Goal: Task Accomplishment & Management: Use online tool/utility

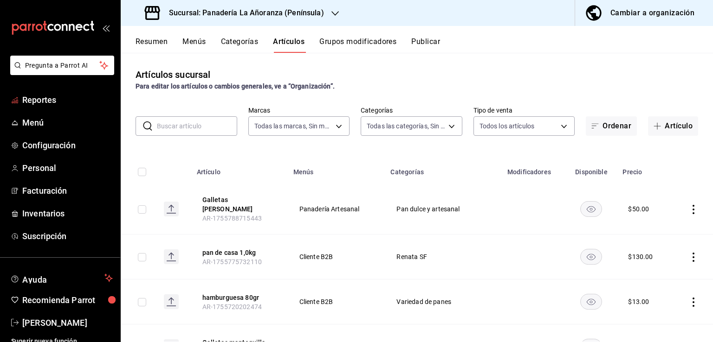
click at [25, 100] on span "Reportes" at bounding box center [67, 100] width 90 height 13
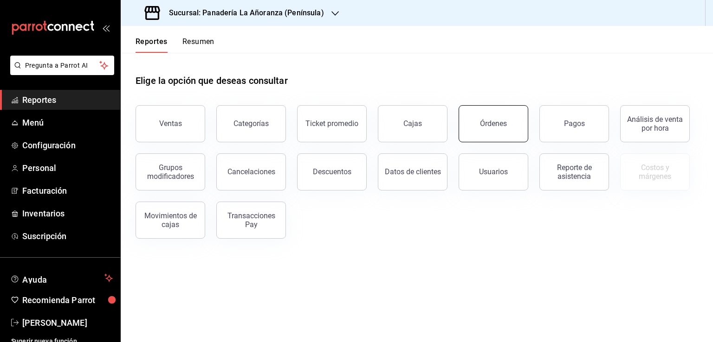
click at [508, 132] on button "Órdenes" at bounding box center [493, 123] width 70 height 37
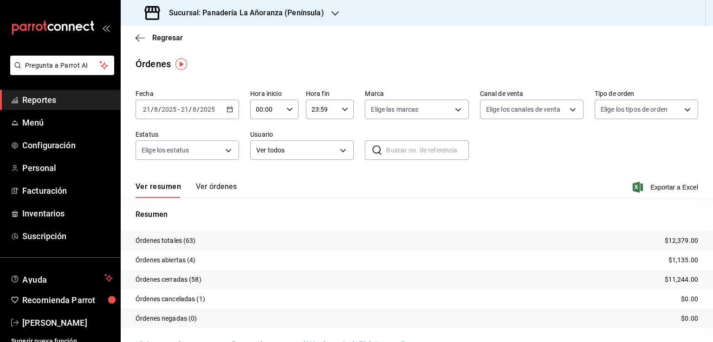
click at [332, 16] on icon "button" at bounding box center [334, 13] width 7 height 7
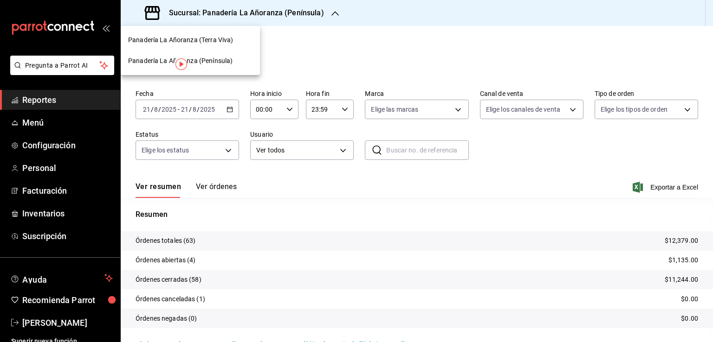
click at [217, 43] on span "Panadería La Añoranza (Terra Viva)" at bounding box center [180, 40] width 105 height 10
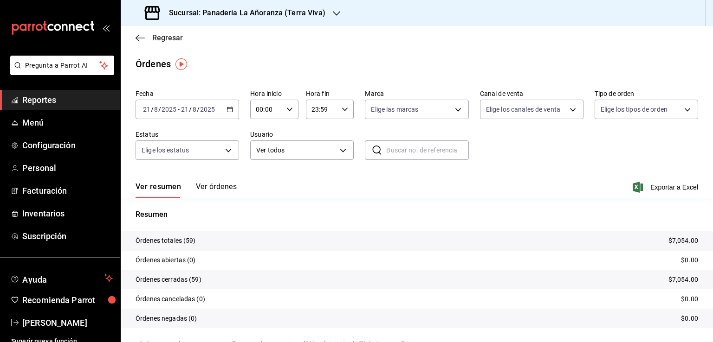
click at [140, 38] on icon "button" at bounding box center [139, 38] width 9 height 0
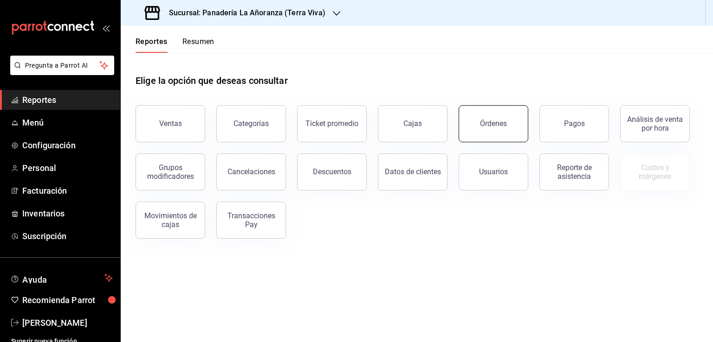
click at [498, 132] on button "Órdenes" at bounding box center [493, 123] width 70 height 37
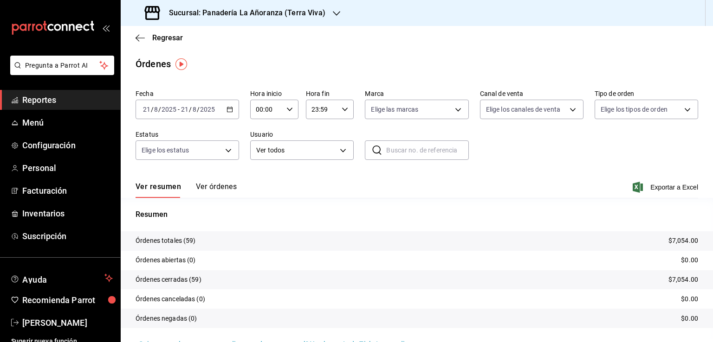
click at [325, 15] on div "Sucursal: Panadería La Añoranza (Terra Viva)" at bounding box center [236, 13] width 216 height 26
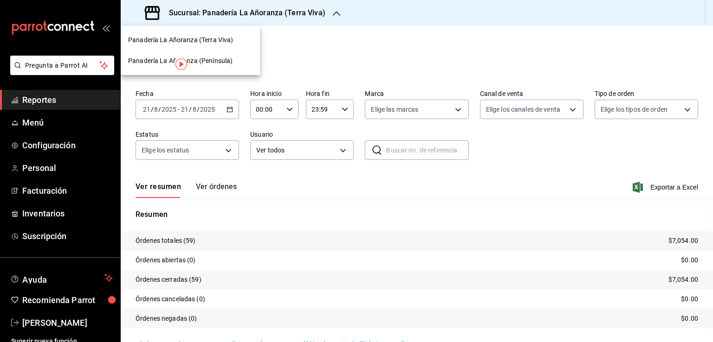
click at [220, 64] on span "Panadería La Añoranza (Península)" at bounding box center [180, 61] width 104 height 10
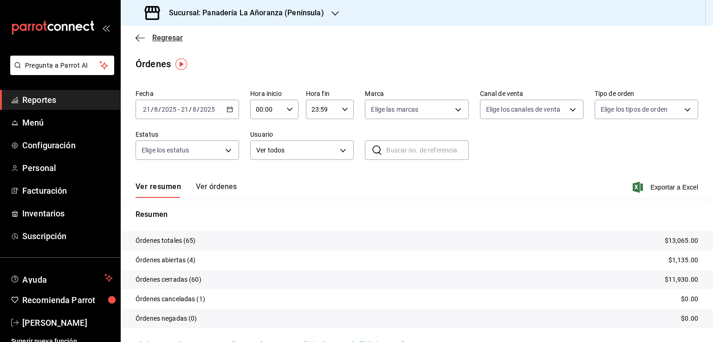
click at [137, 40] on icon "button" at bounding box center [139, 38] width 9 height 8
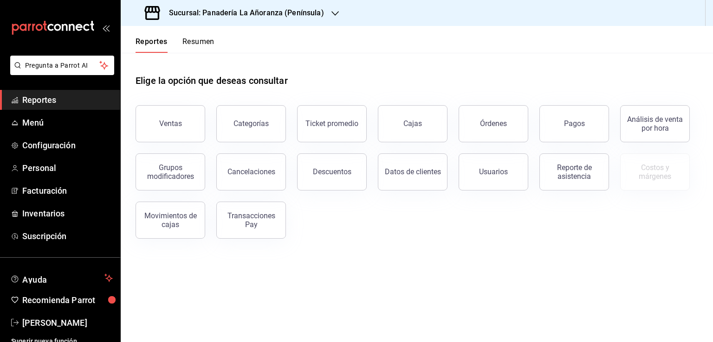
click at [204, 44] on button "Resumen" at bounding box center [198, 45] width 32 height 16
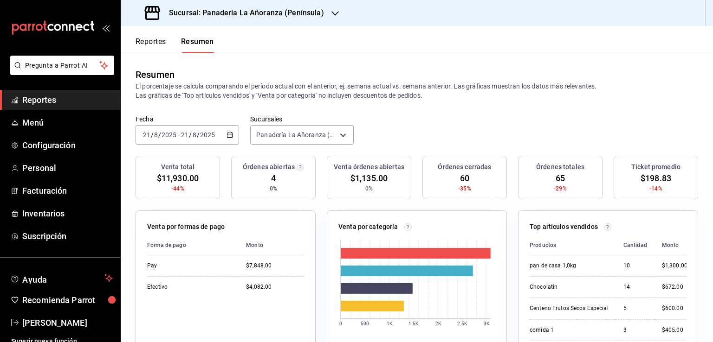
click at [326, 12] on div "Sucursal: Panadería La Añoranza (Península)" at bounding box center [235, 13] width 214 height 26
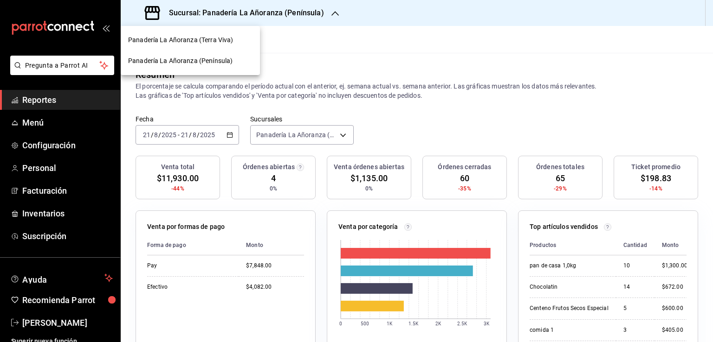
click at [218, 42] on span "Panadería La Añoranza (Terra Viva)" at bounding box center [180, 40] width 105 height 10
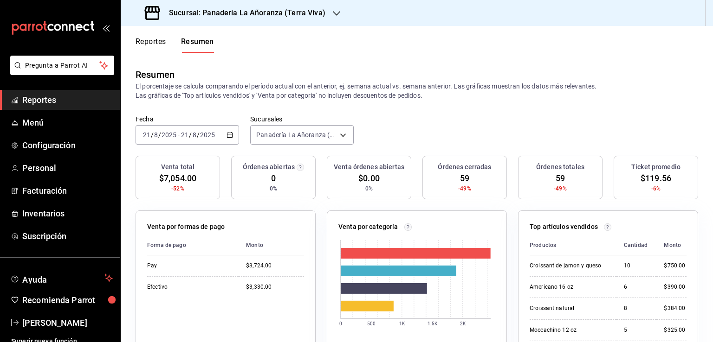
click at [47, 104] on span "Reportes" at bounding box center [67, 100] width 90 height 13
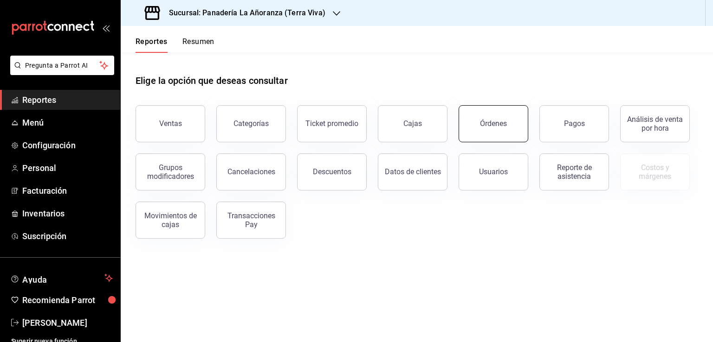
click at [483, 125] on div "Órdenes" at bounding box center [493, 123] width 27 height 9
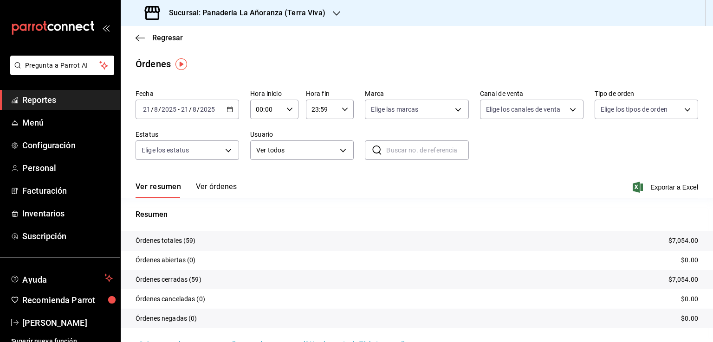
click at [334, 14] on icon "button" at bounding box center [336, 13] width 7 height 5
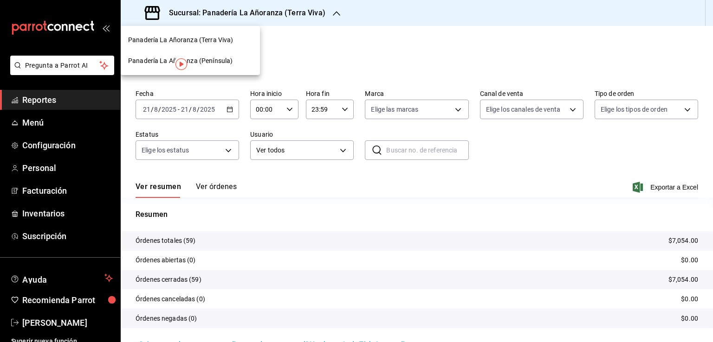
click at [208, 62] on span "Panadería La Añoranza (Península)" at bounding box center [180, 61] width 104 height 10
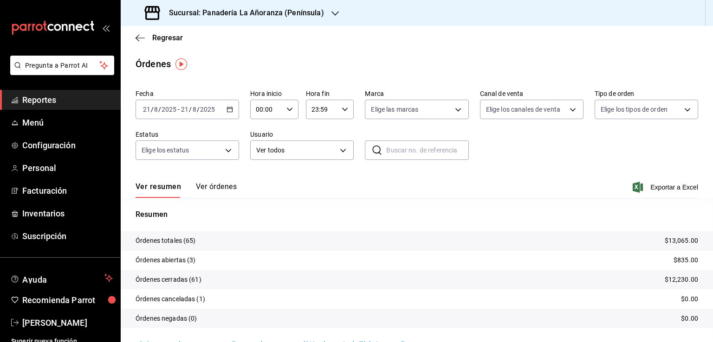
click at [331, 14] on icon "button" at bounding box center [334, 13] width 7 height 5
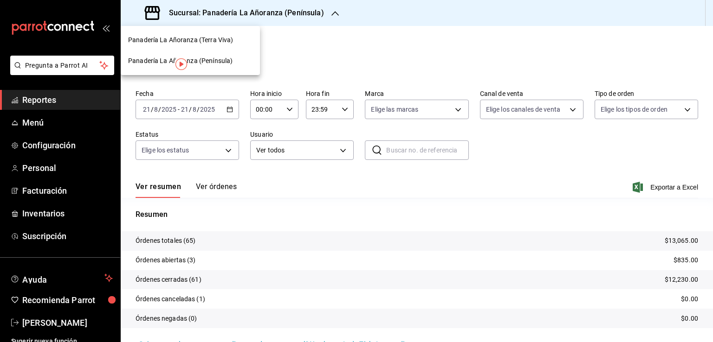
click at [239, 60] on div "Panadería La Añoranza (Península)" at bounding box center [190, 61] width 124 height 10
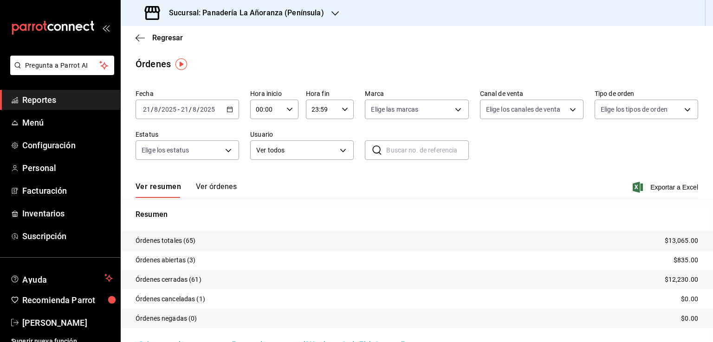
click at [83, 95] on span "Reportes" at bounding box center [67, 100] width 90 height 13
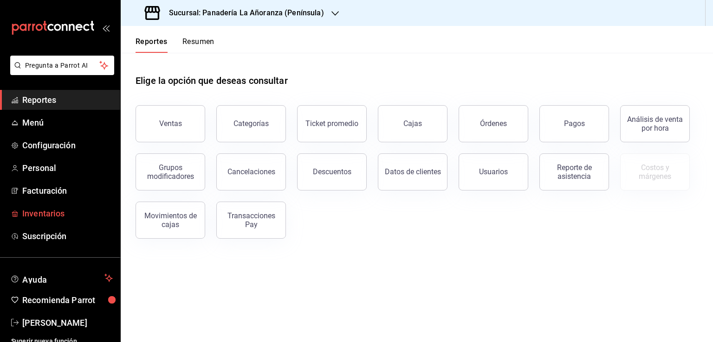
scroll to position [7, 0]
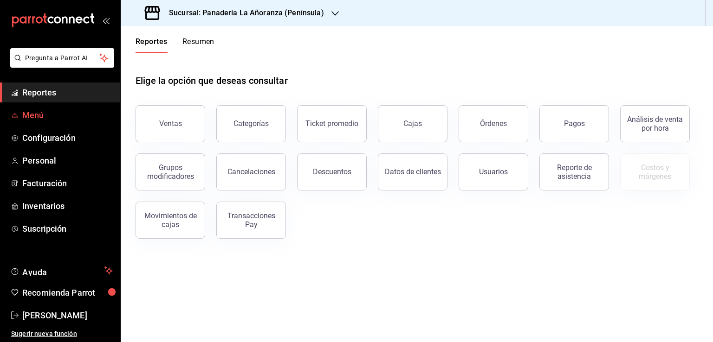
click at [72, 116] on span "Menú" at bounding box center [67, 115] width 90 height 13
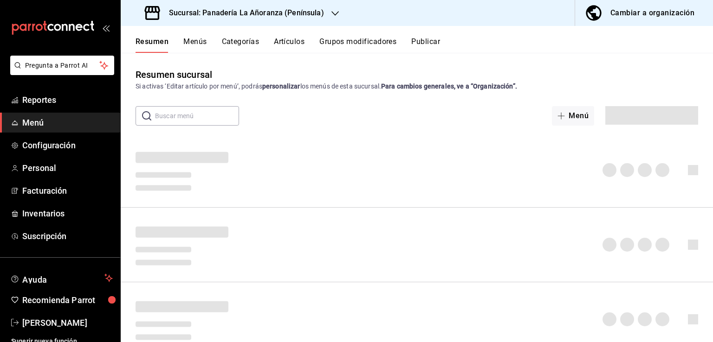
click at [296, 43] on button "Artículos" at bounding box center [289, 45] width 31 height 16
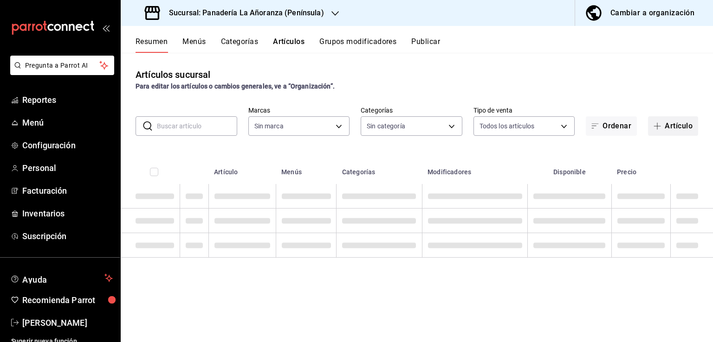
click at [664, 126] on button "Artículo" at bounding box center [673, 125] width 50 height 19
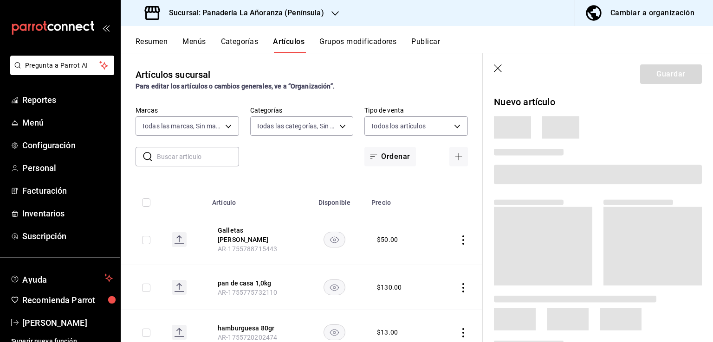
type input "bc32fe9c-f79f-43ec-842d-b84b6b67f407"
type input "29e11d11-bb5e-4f8b-8f41-bc7ab3ff516d,7abdef0c-6bbf-4879-9e13-605e1641767d,f66fd…"
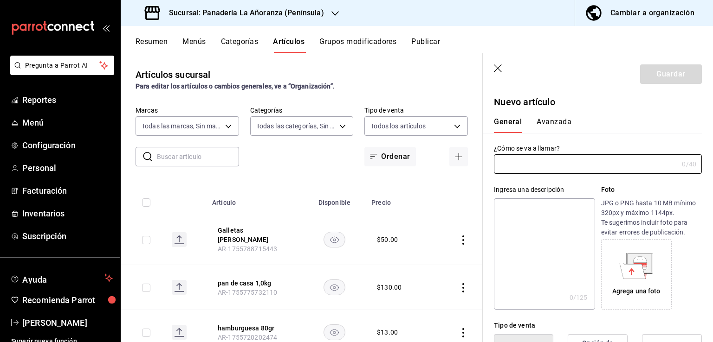
type input "AR-1755805243145"
click at [543, 165] on input "Agua Mineral topo Chico" at bounding box center [584, 164] width 180 height 19
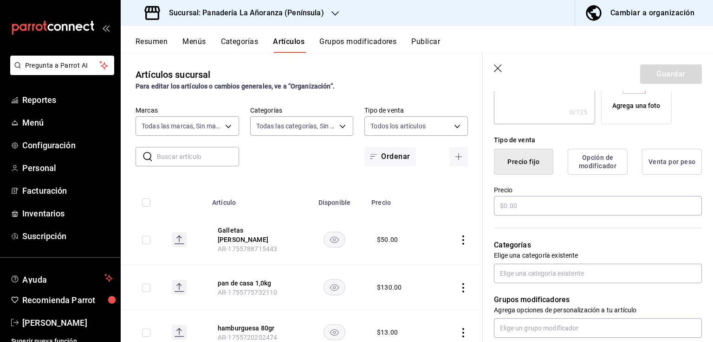
scroll to position [232, 0]
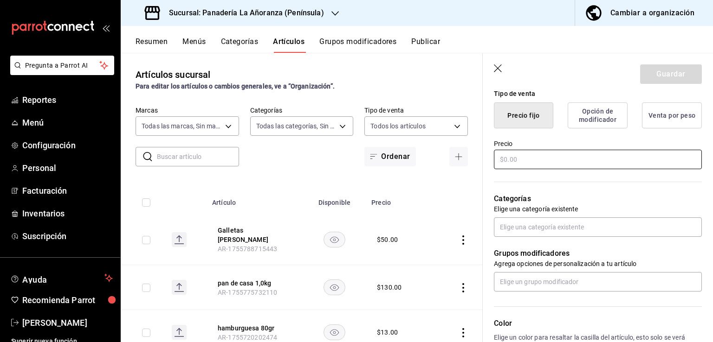
type input "Agua Mineral Topo Chico"
click at [592, 158] on input "text" at bounding box center [598, 159] width 208 height 19
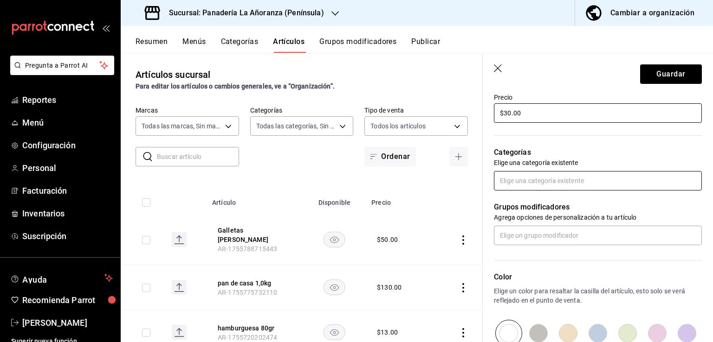
type input "$30.00"
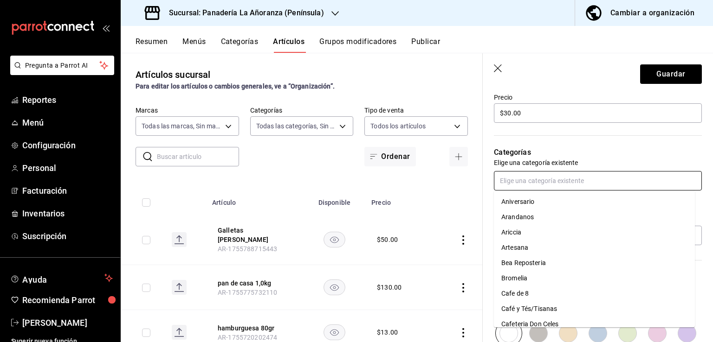
click at [595, 175] on input "text" at bounding box center [598, 180] width 208 height 19
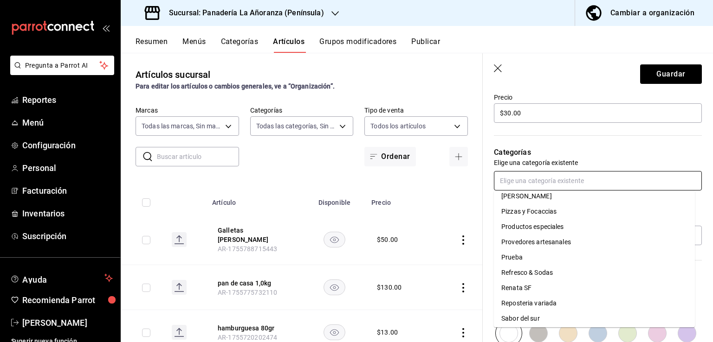
scroll to position [650, 0]
click at [549, 254] on li "Refresco & Sodas" at bounding box center [594, 256] width 201 height 15
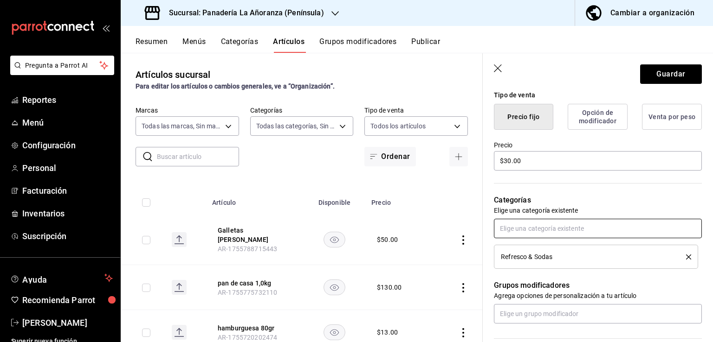
scroll to position [151, 0]
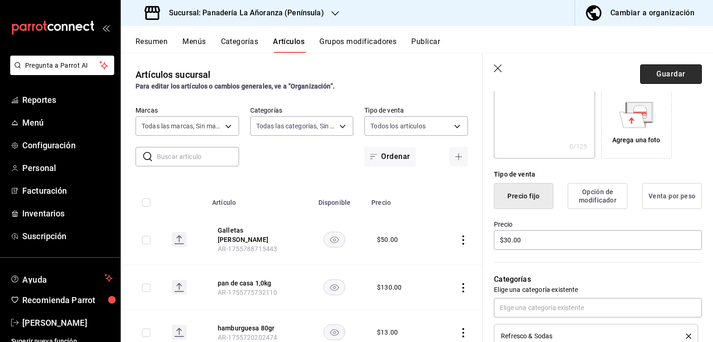
click at [655, 73] on button "Guardar" at bounding box center [671, 73] width 62 height 19
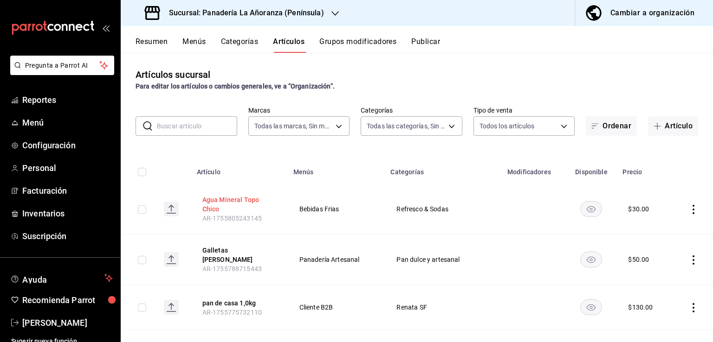
click at [264, 204] on button "Agua Mineral Topo Chico" at bounding box center [239, 204] width 74 height 19
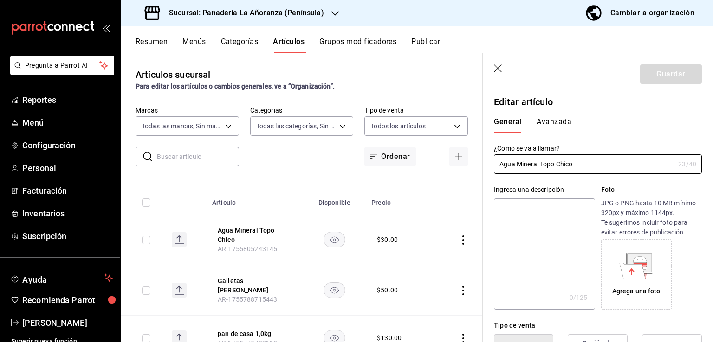
type input "$30.00"
click at [555, 129] on button "Avanzada" at bounding box center [553, 125] width 35 height 16
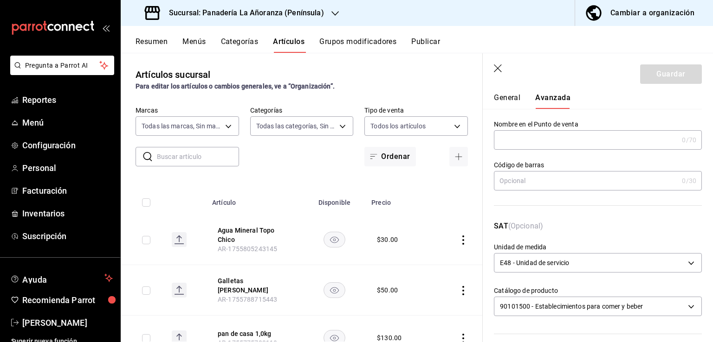
scroll to position [46, 0]
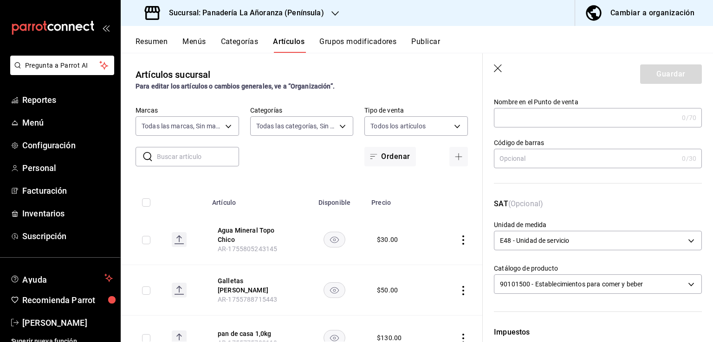
click at [578, 120] on input "text" at bounding box center [586, 118] width 184 height 19
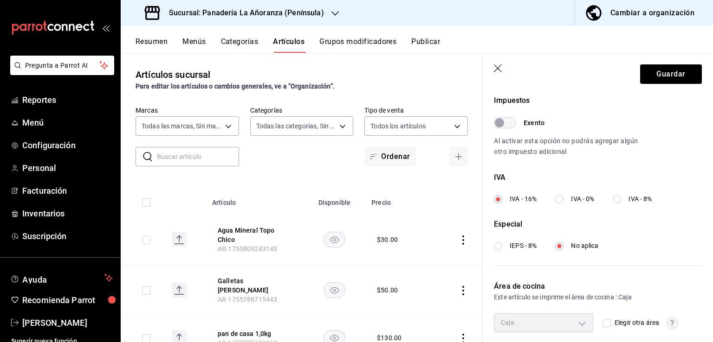
scroll to position [313, 0]
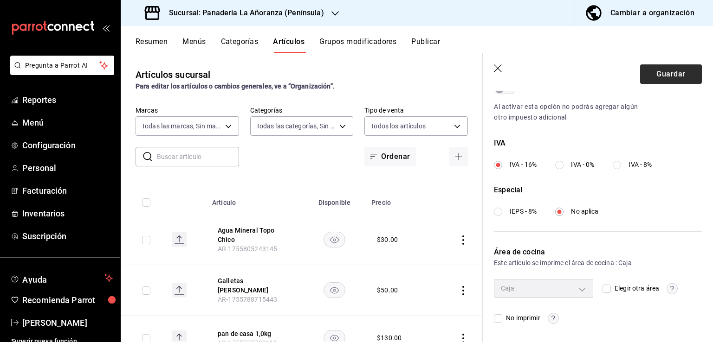
type input "Agua Mineral Topo Chico"
click at [650, 73] on button "Guardar" at bounding box center [671, 73] width 62 height 19
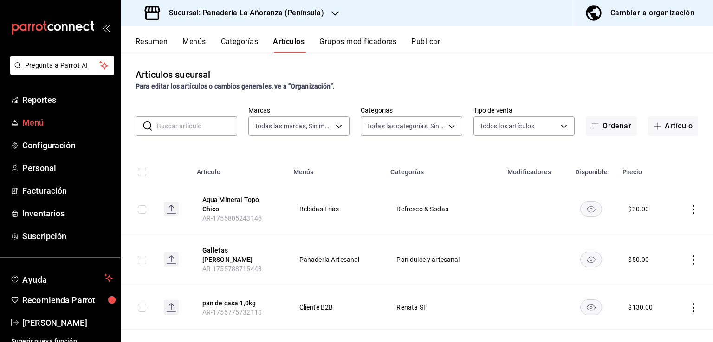
click at [44, 119] on span "Menú" at bounding box center [67, 122] width 90 height 13
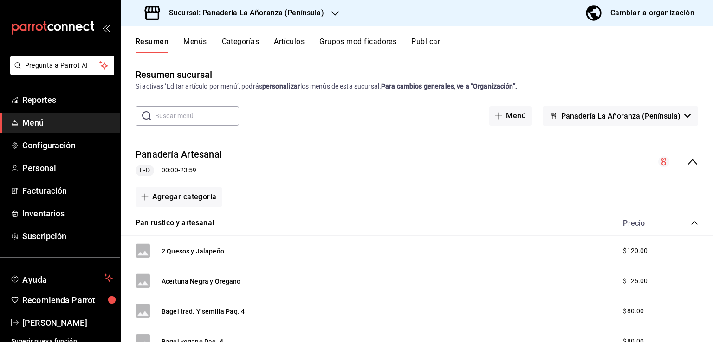
click at [463, 6] on div "Sucursal: Panadería La Añoranza (Península) Cambiar a organización" at bounding box center [417, 13] width 592 height 26
click at [48, 97] on span "Reportes" at bounding box center [67, 100] width 90 height 13
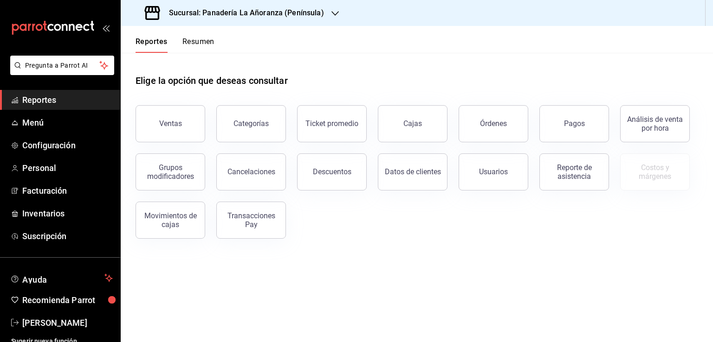
drag, startPoint x: 48, startPoint y: 97, endPoint x: 325, endPoint y: 264, distance: 323.0
click at [338, 275] on main "Elige la opción que deseas consultar Ventas Categorías Ticket promedio Cajas Ór…" at bounding box center [417, 197] width 592 height 289
click at [31, 102] on span "Reportes" at bounding box center [67, 100] width 90 height 13
click at [481, 120] on div "Órdenes" at bounding box center [493, 123] width 27 height 9
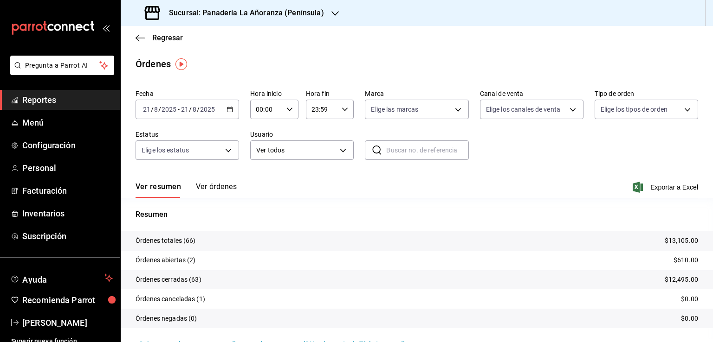
click at [321, 9] on div "Sucursal: Panadería La Añoranza (Península)" at bounding box center [235, 13] width 214 height 26
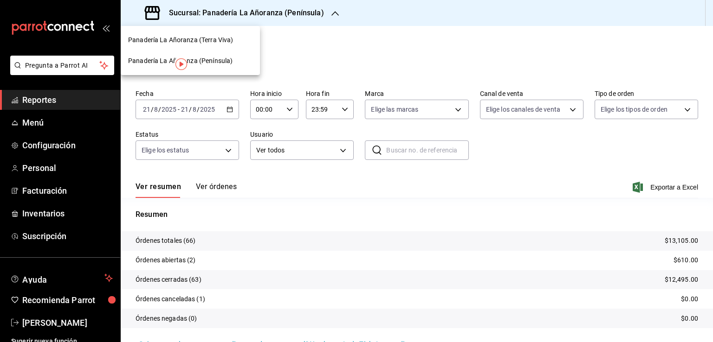
click at [210, 38] on span "Panadería La Añoranza (Terra Viva)" at bounding box center [180, 40] width 105 height 10
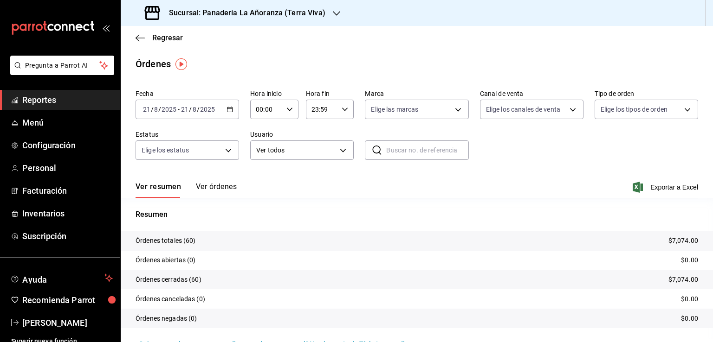
click at [49, 101] on span "Reportes" at bounding box center [67, 100] width 90 height 13
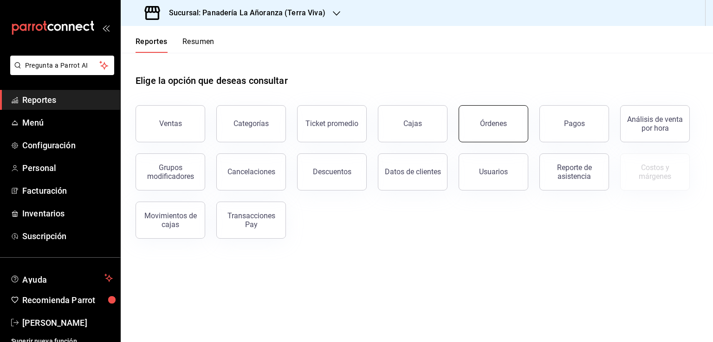
click at [498, 131] on button "Órdenes" at bounding box center [493, 123] width 70 height 37
